Goal: Find specific page/section: Find specific page/section

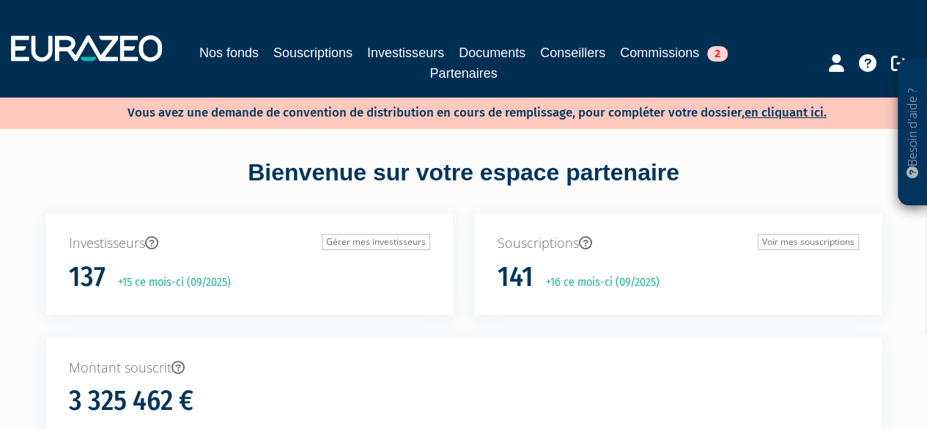
click at [305, 50] on link "Souscriptions" at bounding box center [312, 53] width 79 height 21
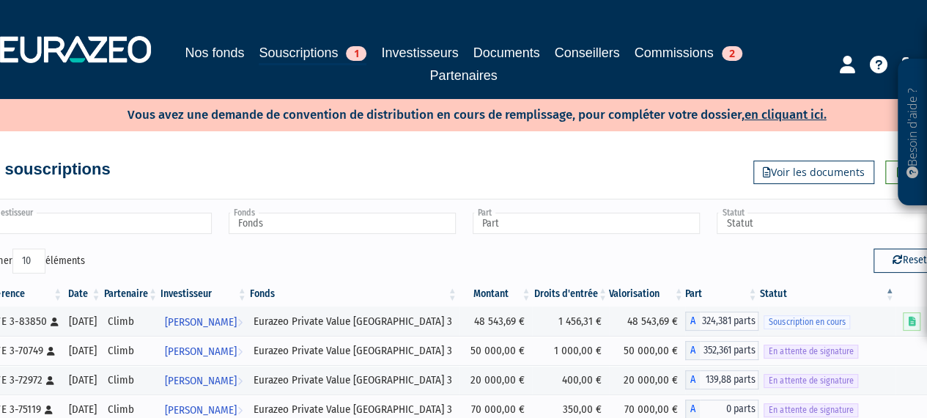
click at [104, 225] on input "text" at bounding box center [98, 223] width 227 height 21
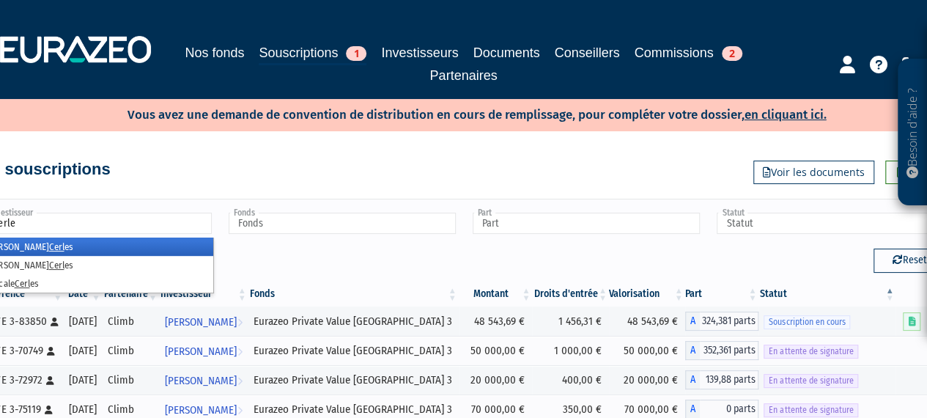
type input "[PERSON_NAME]"
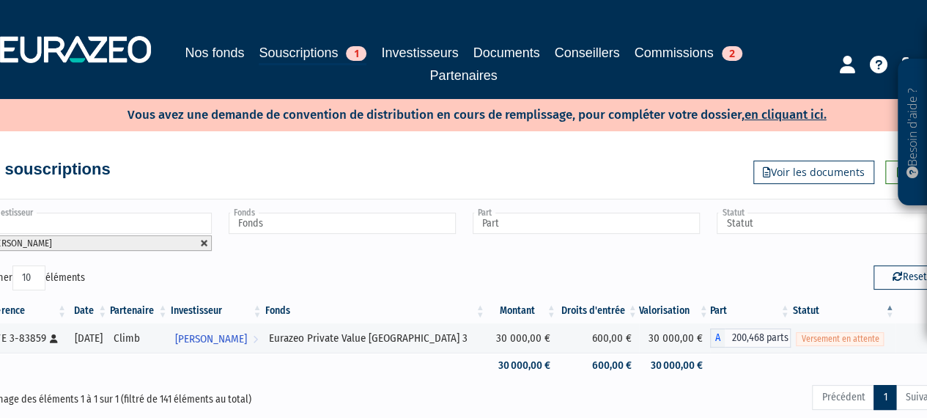
click at [203, 243] on link at bounding box center [204, 243] width 9 height 9
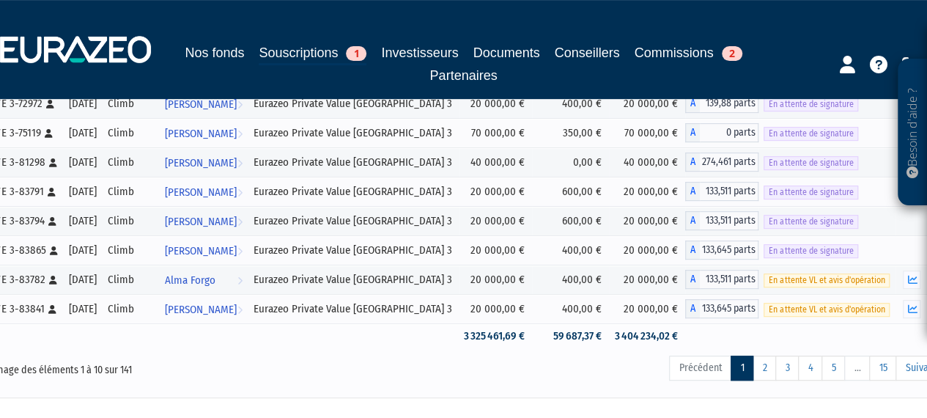
scroll to position [361, 0]
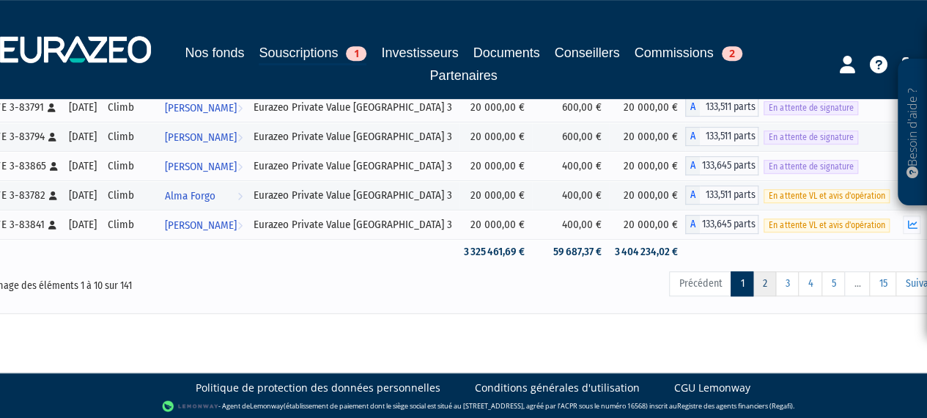
click at [765, 286] on link "2" at bounding box center [764, 283] width 23 height 25
type input "Investisseur"
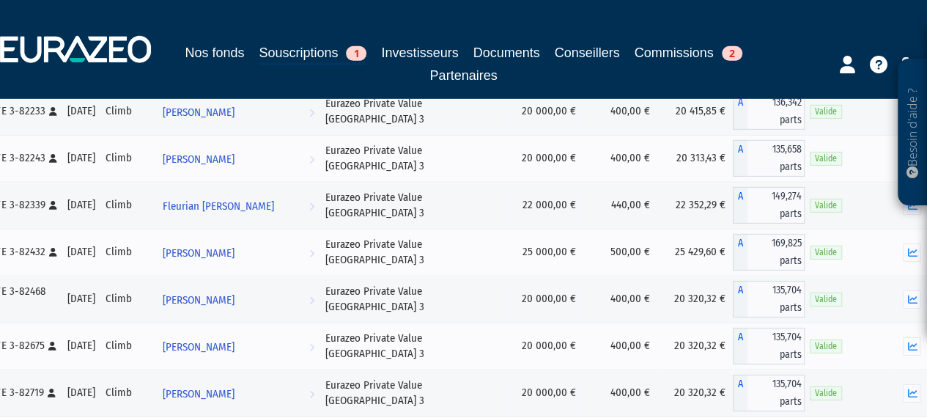
scroll to position [4991, 0]
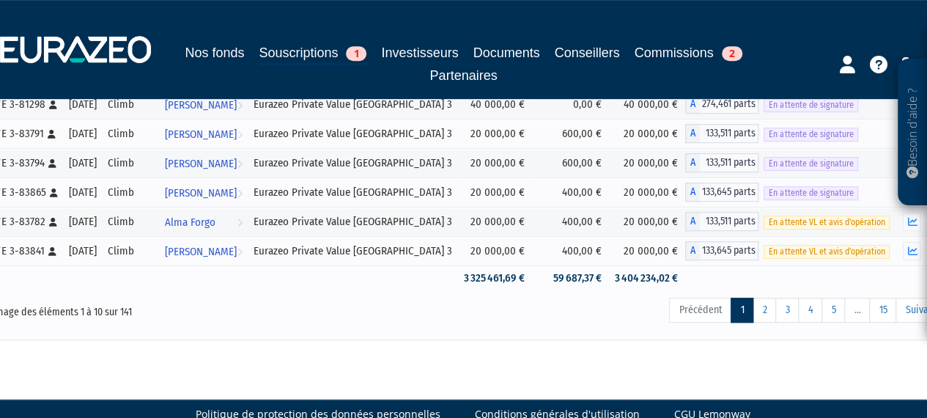
scroll to position [0, 0]
